Goal: Information Seeking & Learning: Check status

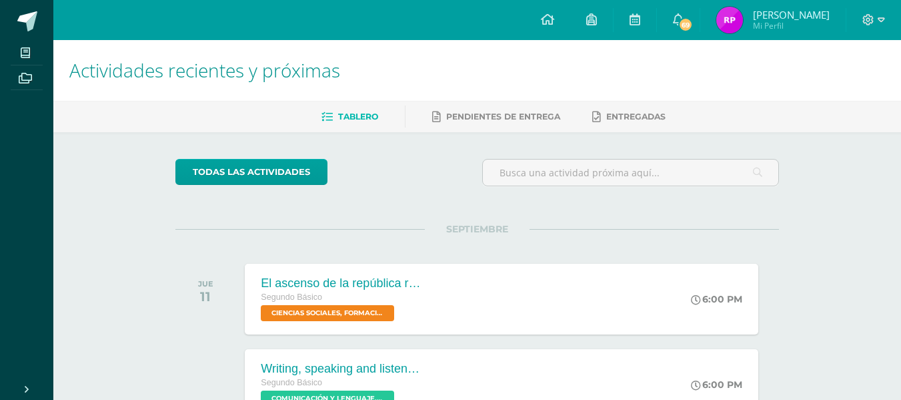
click at [769, 27] on span "Mi Perfil" at bounding box center [791, 25] width 77 height 11
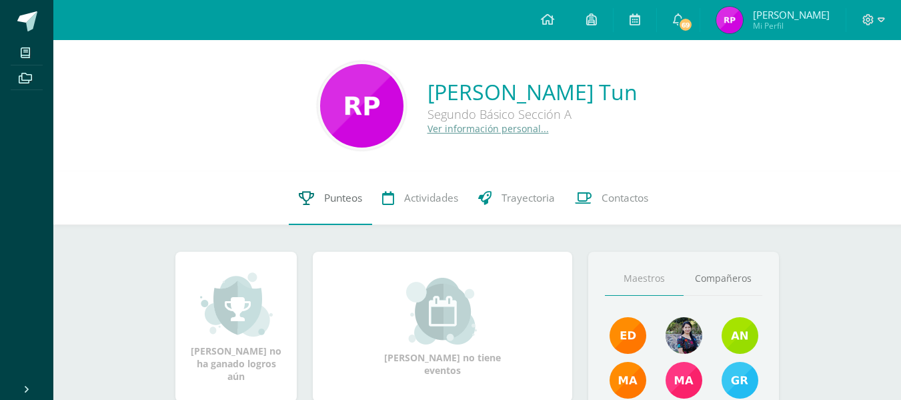
click at [337, 196] on span "Punteos" at bounding box center [343, 198] width 38 height 14
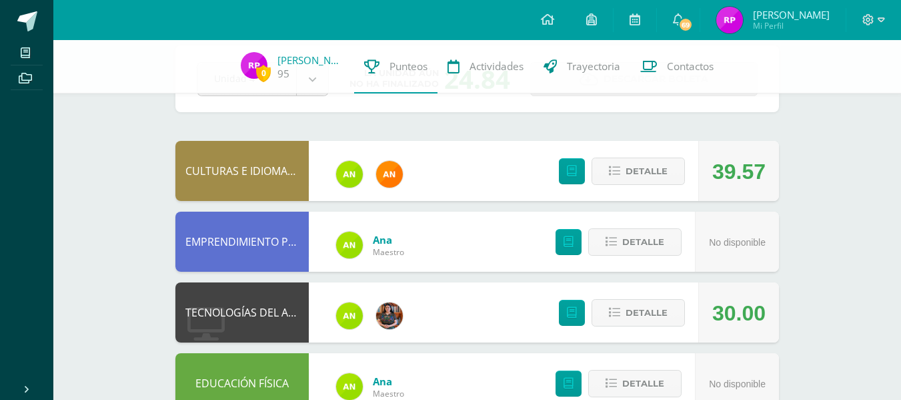
scroll to position [70, 0]
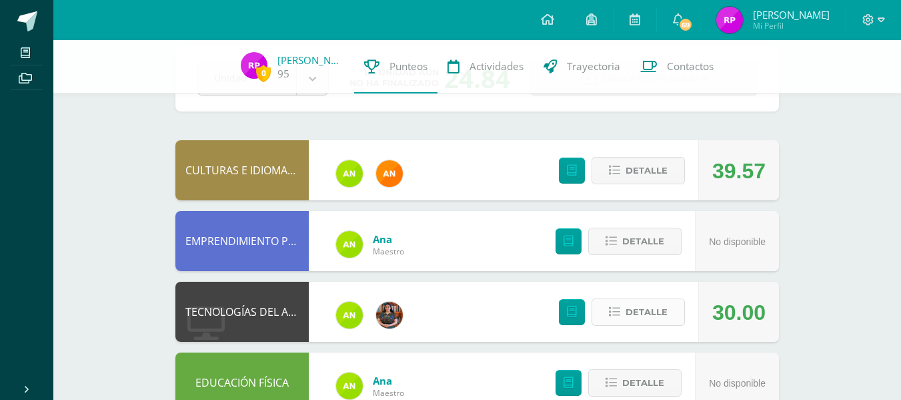
click at [660, 308] on span "Detalle" at bounding box center [647, 312] width 42 height 25
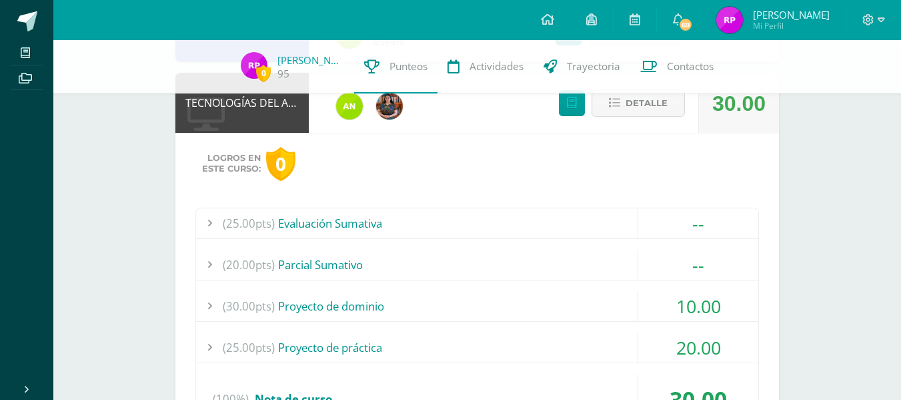
scroll to position [285, 0]
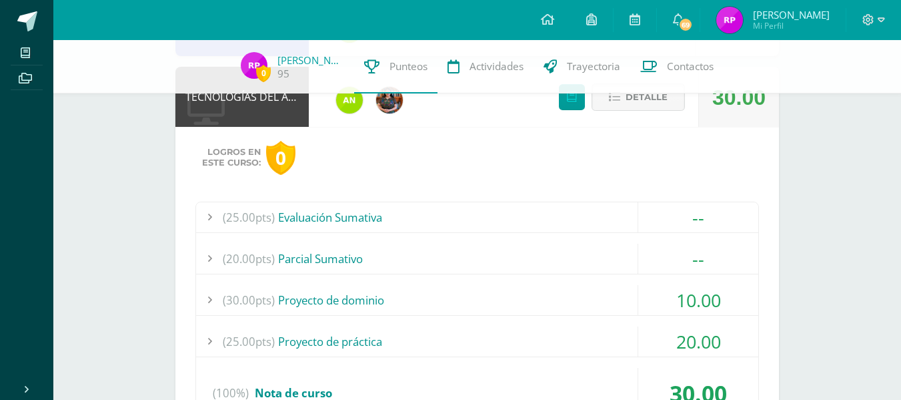
click at [574, 296] on div "(30.00pts) Proyecto de dominio" at bounding box center [477, 300] width 562 height 30
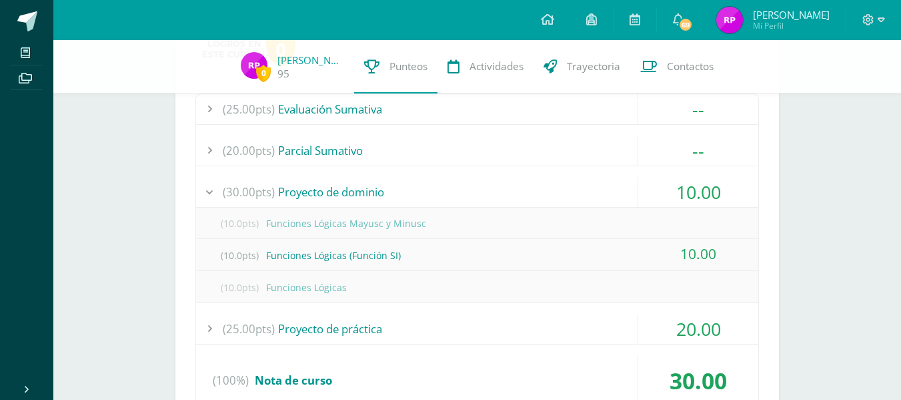
scroll to position [394, 0]
click at [604, 325] on div "(25.00pts) Proyecto de práctica" at bounding box center [477, 328] width 562 height 30
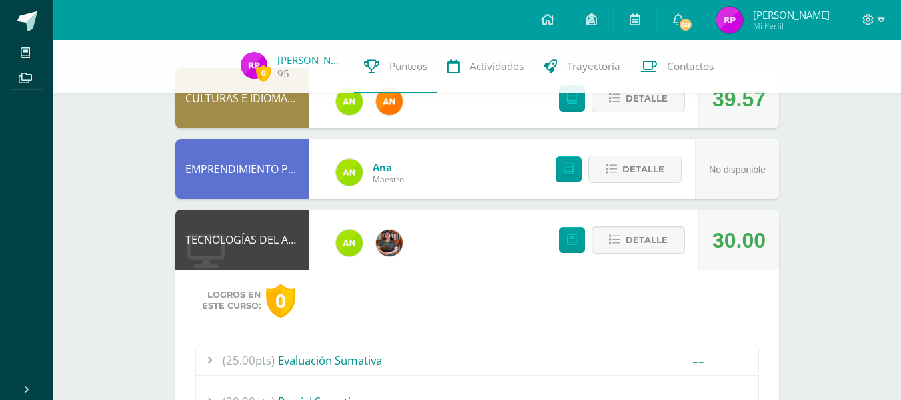
scroll to position [131, 0]
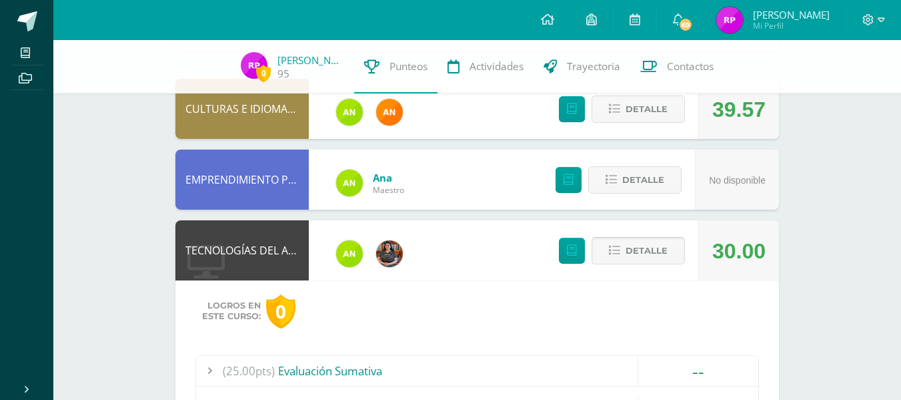
click at [641, 247] on span "Detalle" at bounding box center [647, 250] width 42 height 25
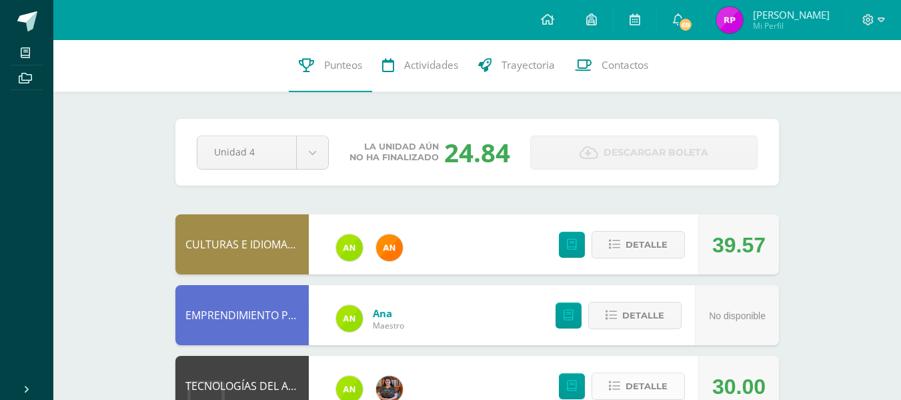
scroll to position [0, 0]
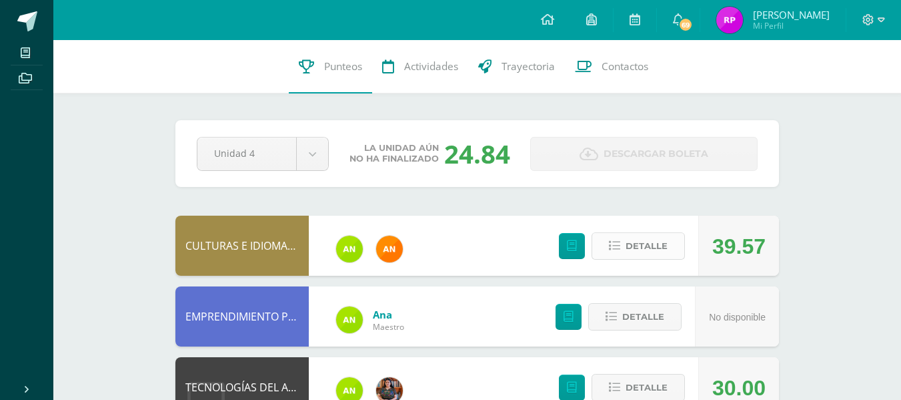
click at [637, 234] on span "Detalle" at bounding box center [647, 246] width 42 height 25
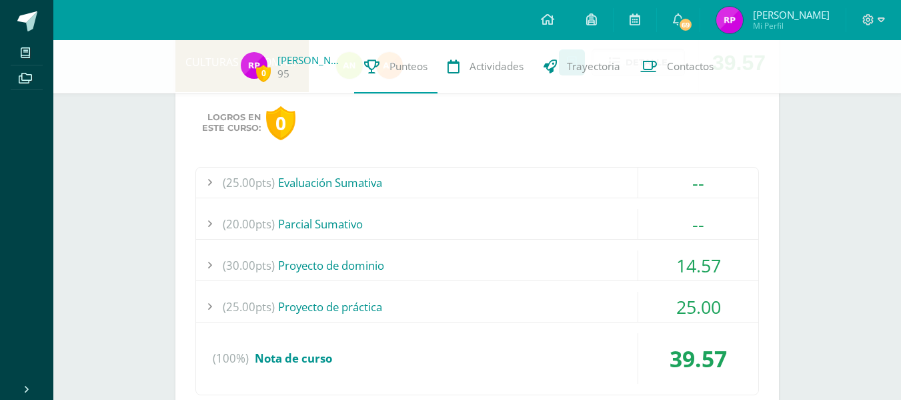
scroll to position [181, 0]
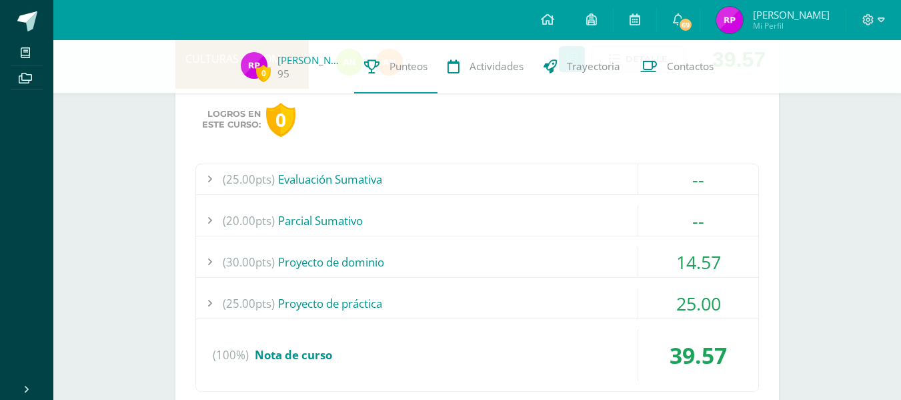
click at [623, 272] on div "(30.00pts) Proyecto de dominio" at bounding box center [477, 262] width 562 height 30
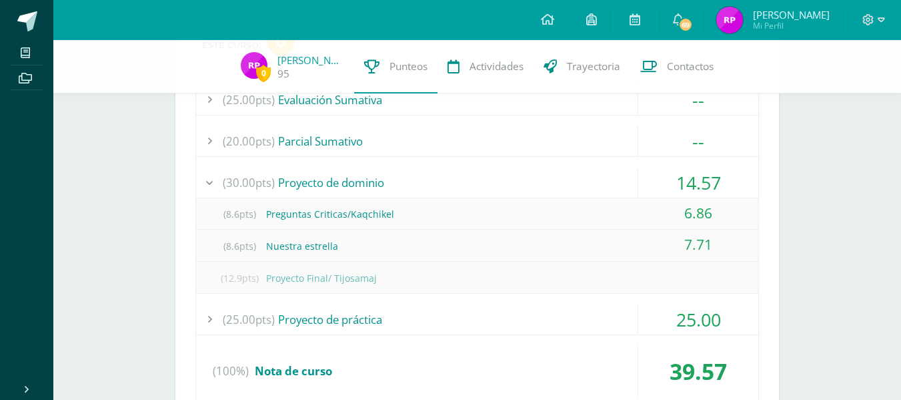
scroll to position [262, 0]
click at [609, 315] on div "(25.00pts) Proyecto de práctica" at bounding box center [477, 319] width 562 height 30
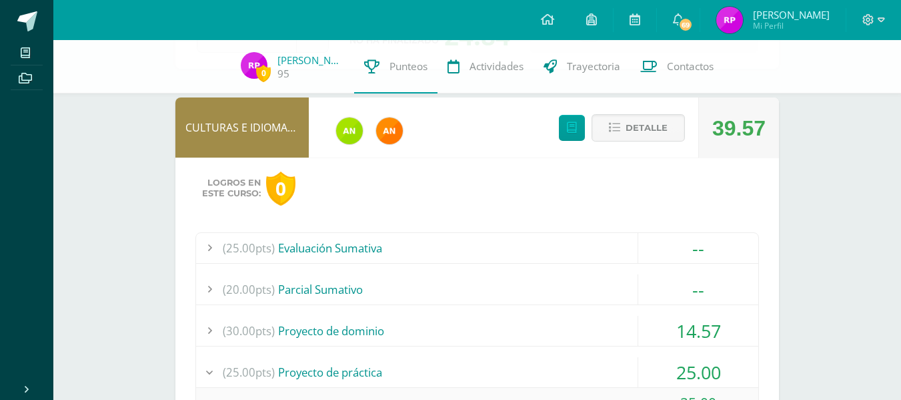
scroll to position [0, 0]
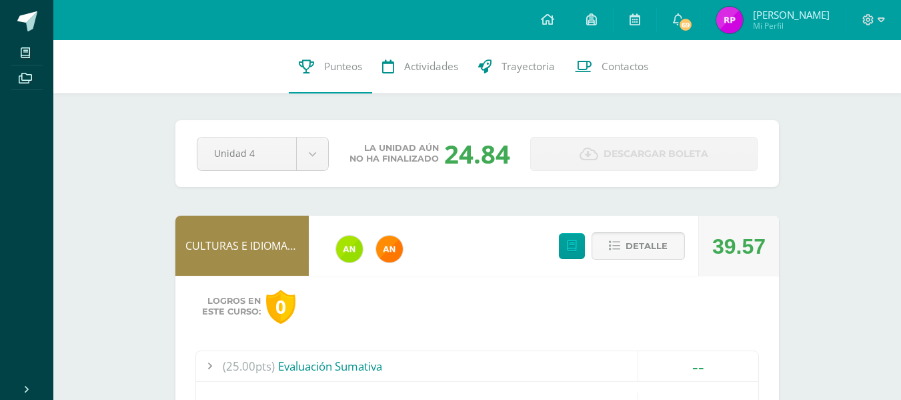
click at [633, 242] on span "Detalle" at bounding box center [647, 246] width 42 height 25
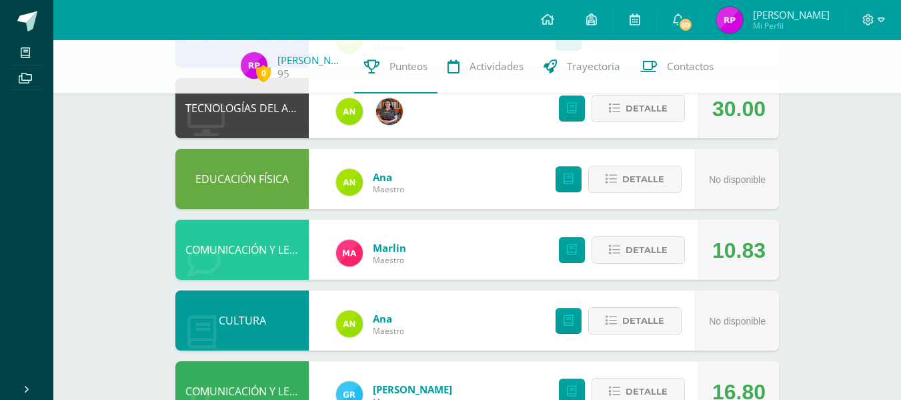
scroll to position [276, 0]
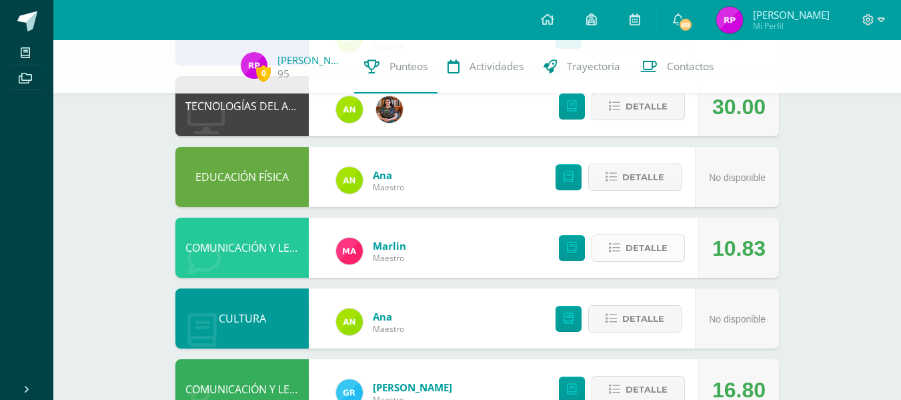
click at [642, 242] on span "Detalle" at bounding box center [647, 248] width 42 height 25
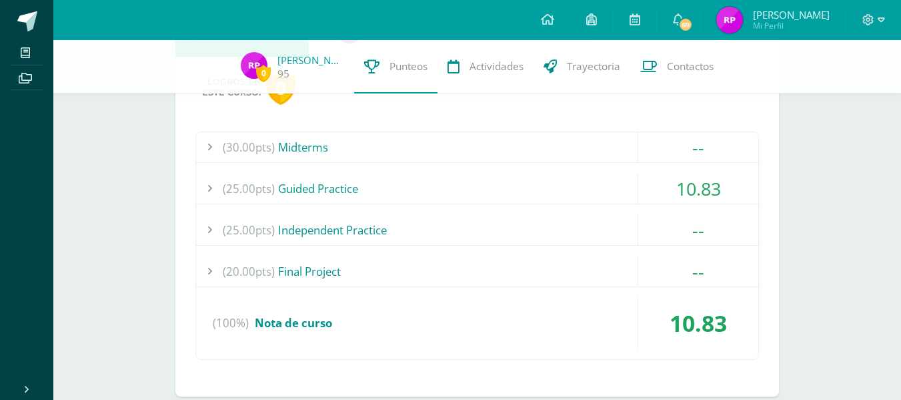
scroll to position [499, 0]
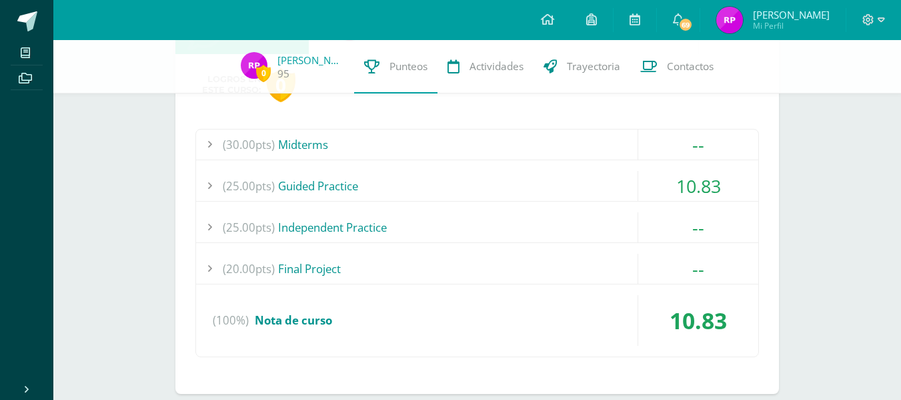
click at [654, 181] on div "10.83" at bounding box center [699, 186] width 120 height 30
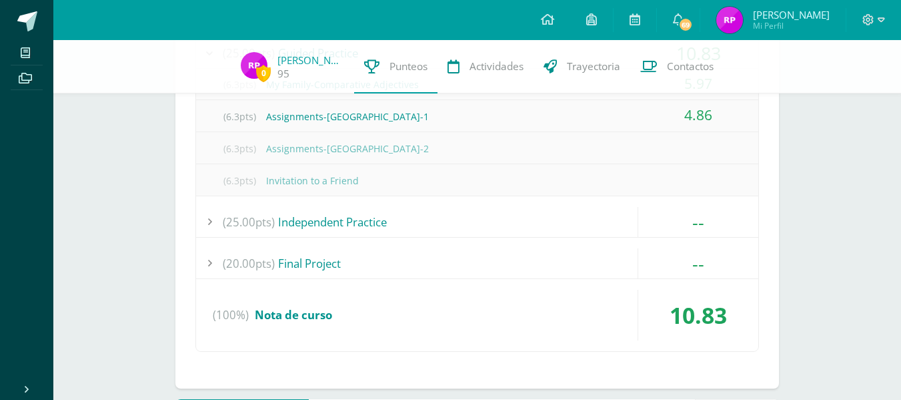
scroll to position [633, 0]
click at [621, 227] on div "(25.00pts) Independent Practice" at bounding box center [477, 221] width 562 height 30
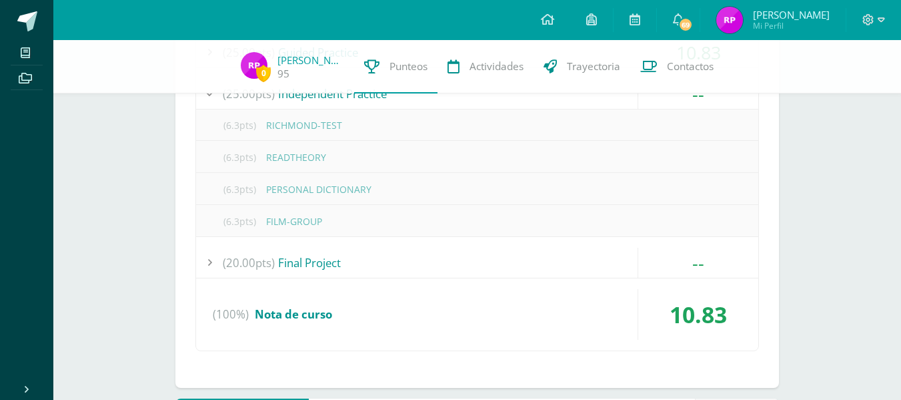
click at [607, 256] on div "(20.00pts) Final Project" at bounding box center [477, 263] width 562 height 30
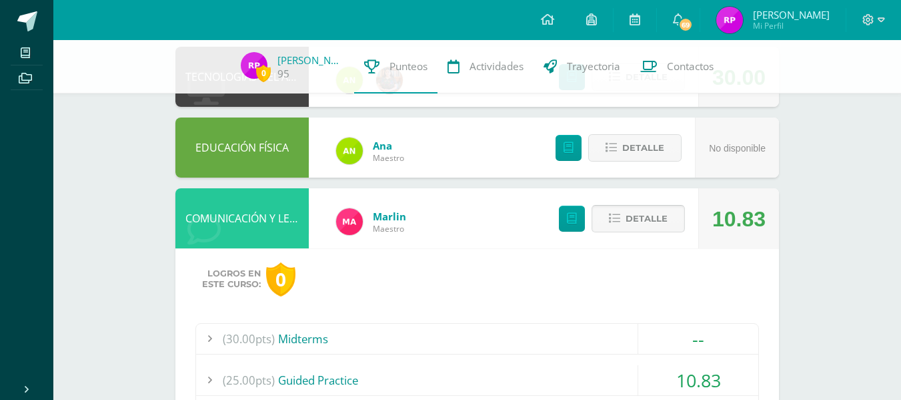
scroll to position [304, 0]
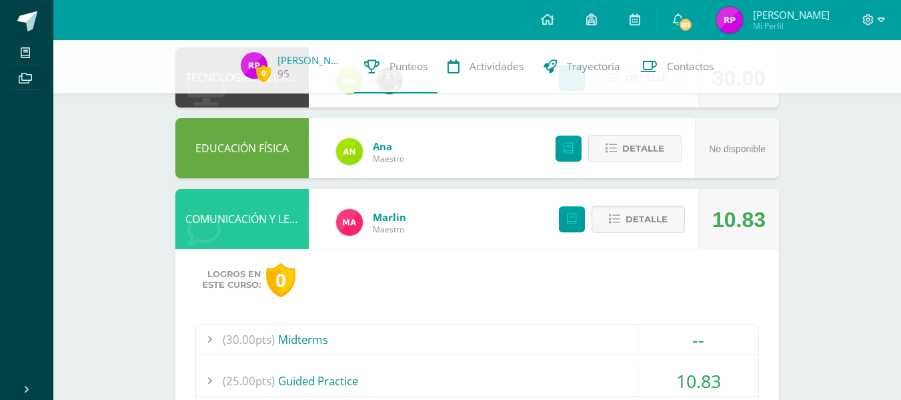
click at [611, 219] on icon at bounding box center [614, 219] width 11 height 11
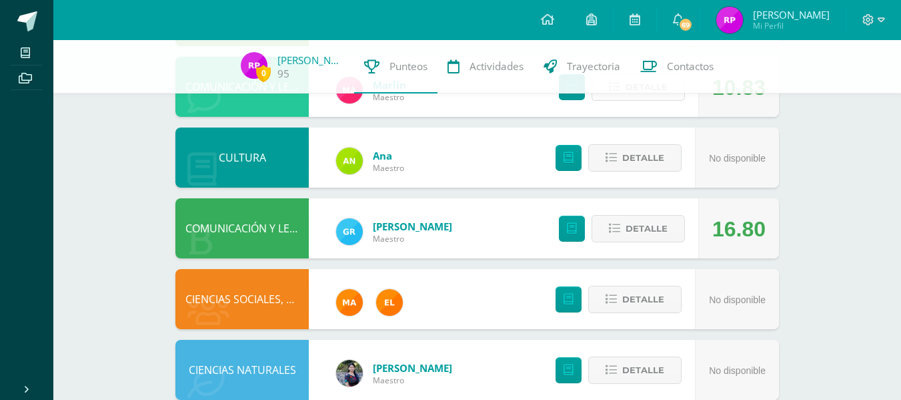
scroll to position [437, 0]
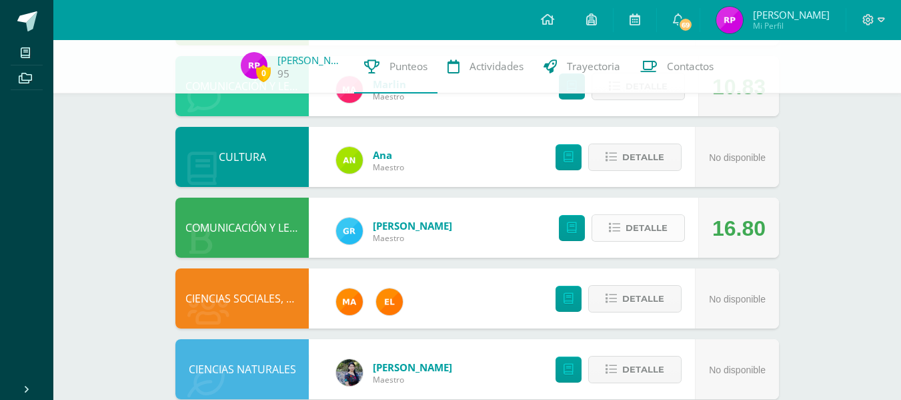
click at [621, 220] on button "Detalle" at bounding box center [638, 227] width 93 height 27
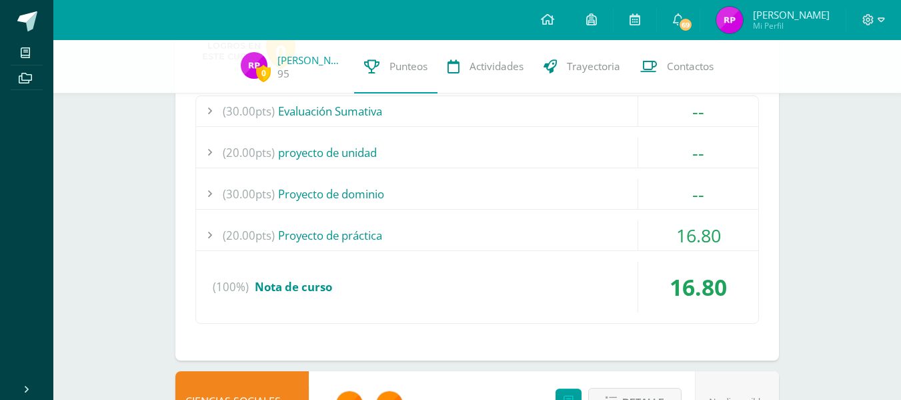
scroll to position [675, 0]
click at [614, 233] on div "(20.00pts) Proyecto de práctica" at bounding box center [477, 235] width 562 height 30
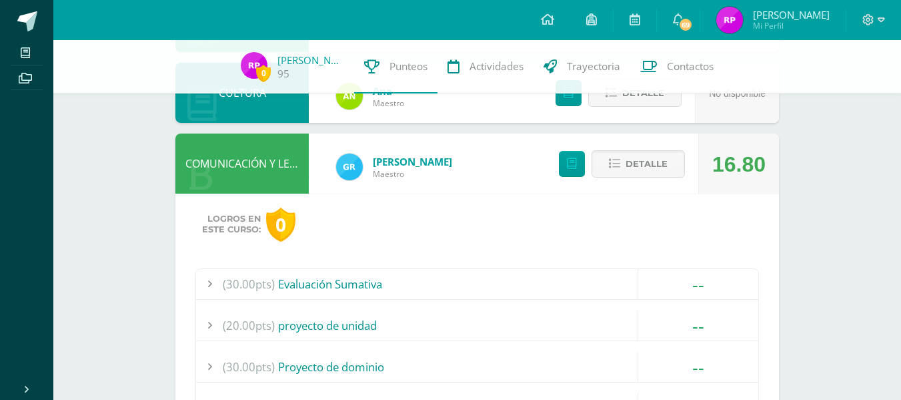
scroll to position [500, 0]
click at [637, 157] on span "Detalle" at bounding box center [647, 164] width 42 height 25
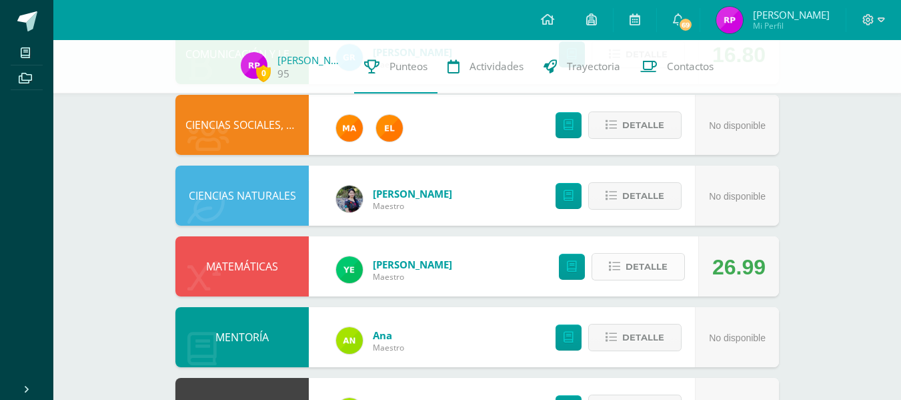
scroll to position [611, 0]
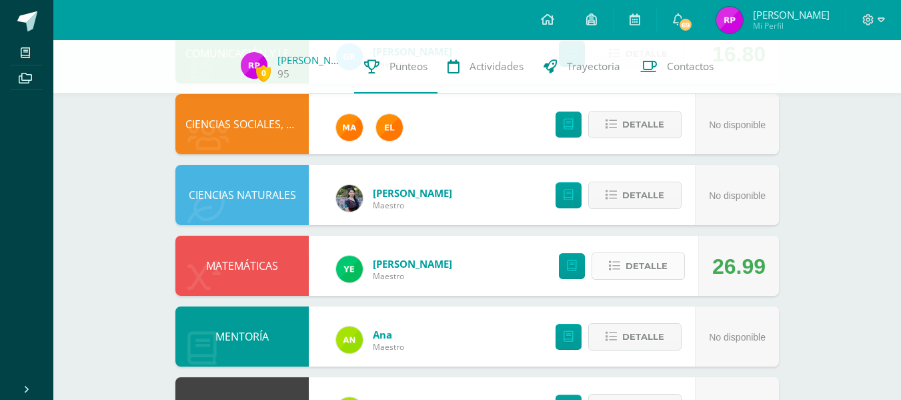
click at [655, 270] on span "Detalle" at bounding box center [647, 266] width 42 height 25
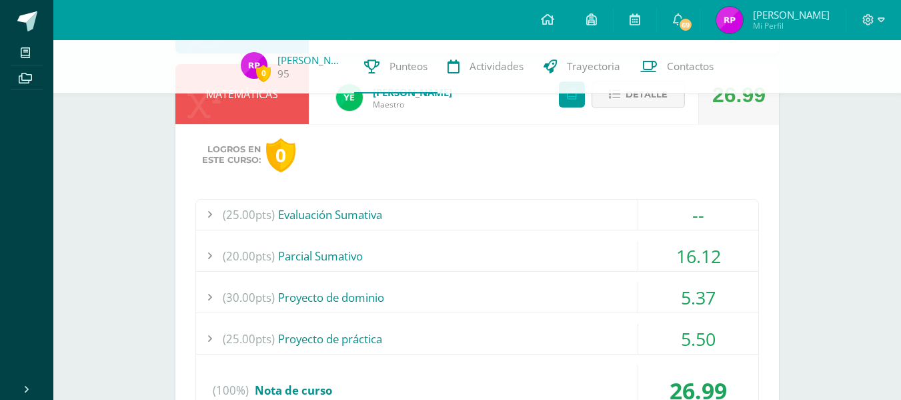
scroll to position [785, 0]
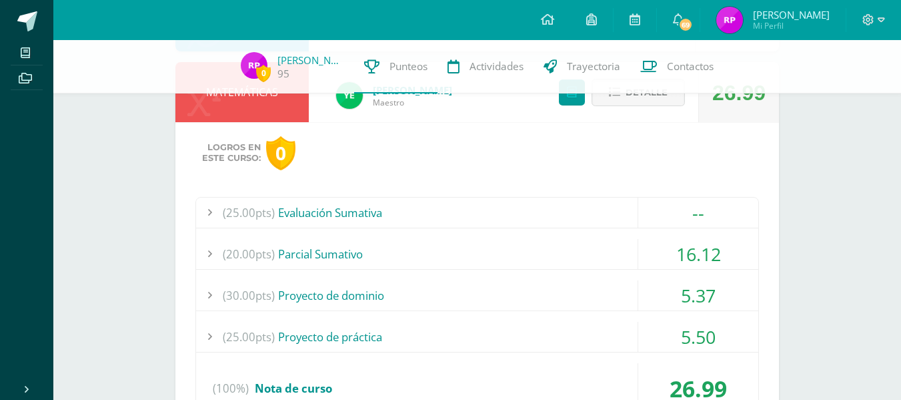
click at [660, 246] on div "16.12" at bounding box center [699, 254] width 120 height 30
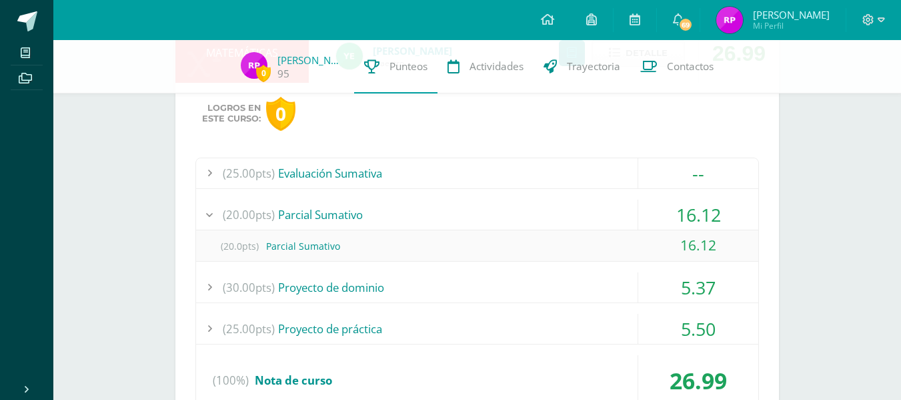
scroll to position [825, 0]
click at [637, 295] on div "(30.00pts) Proyecto de dominio" at bounding box center [477, 287] width 562 height 30
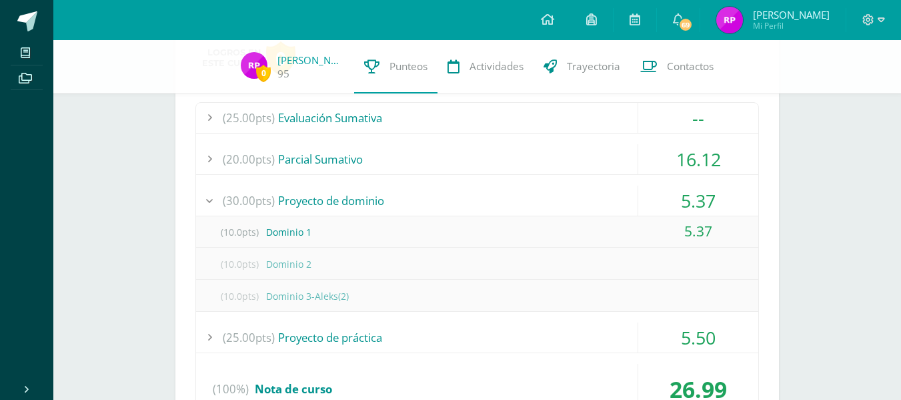
scroll to position [881, 0]
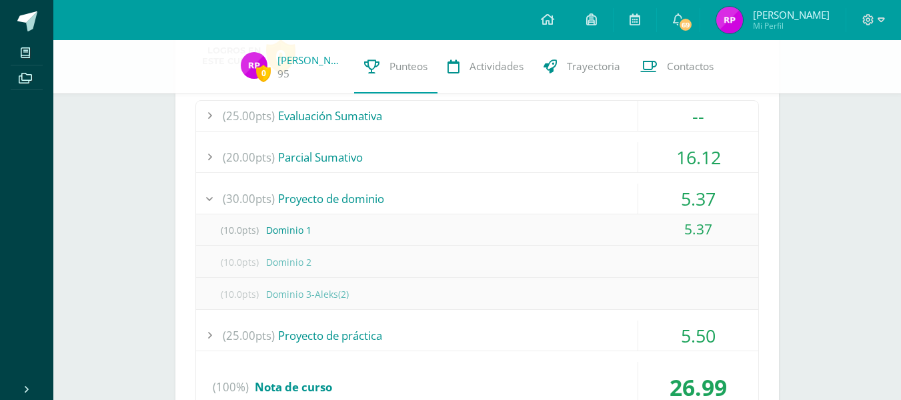
click at [621, 328] on div "(25.00pts) Proyecto de práctica" at bounding box center [477, 335] width 562 height 30
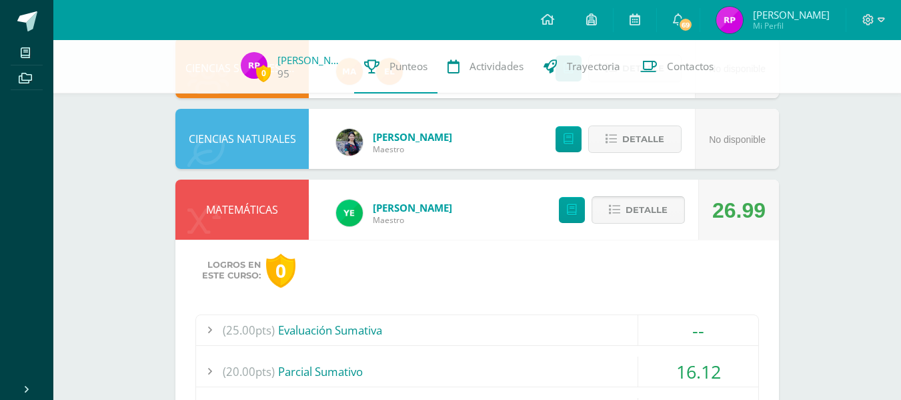
scroll to position [667, 0]
click at [630, 208] on span "Detalle" at bounding box center [647, 210] width 42 height 25
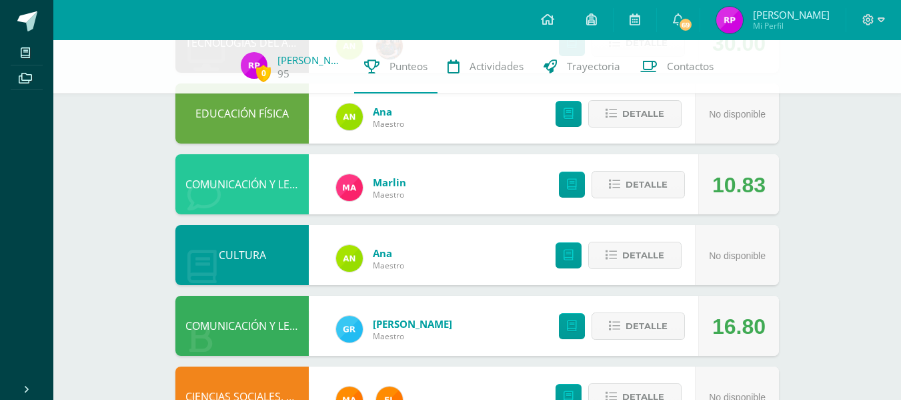
scroll to position [0, 0]
